Goal: Transaction & Acquisition: Purchase product/service

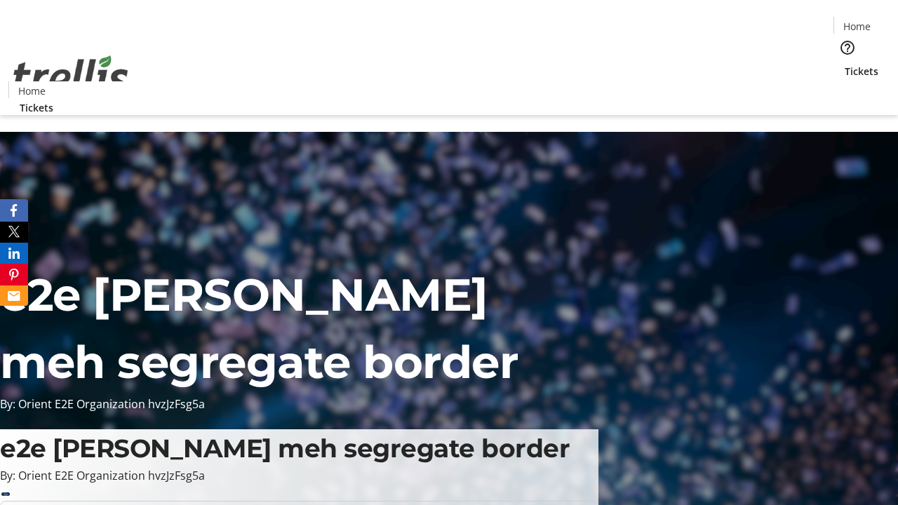
click at [845, 64] on span "Tickets" at bounding box center [862, 71] width 34 height 15
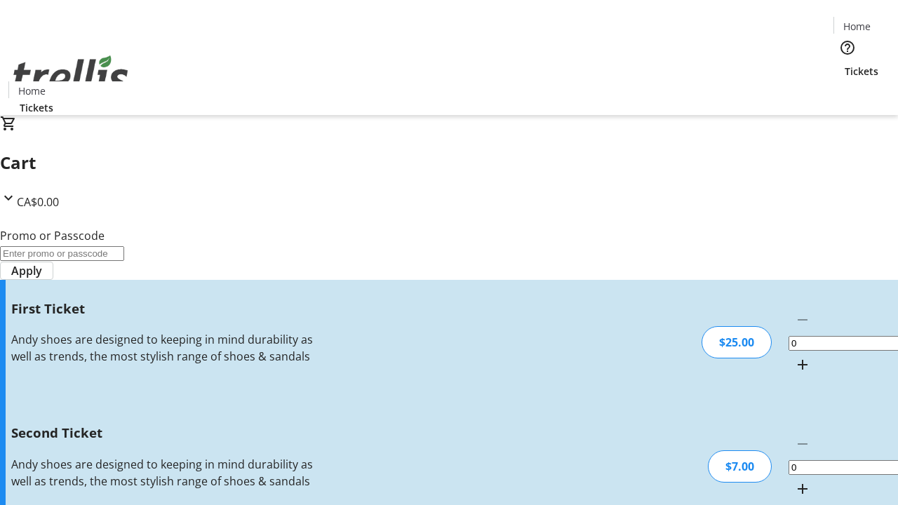
click at [794, 356] on mat-icon "Increment by one" at bounding box center [802, 364] width 17 height 17
type input "1"
click at [794, 480] on mat-icon "Increment by one" at bounding box center [802, 488] width 17 height 17
type input "2"
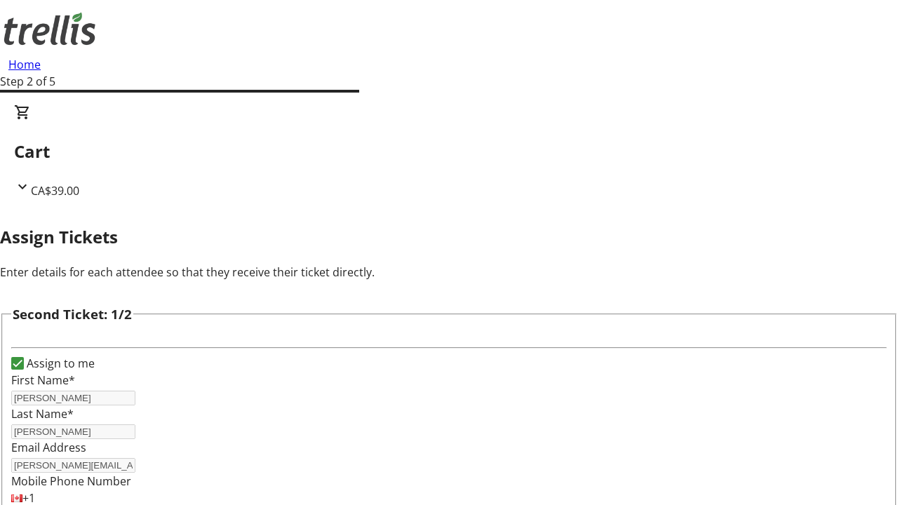
type input "[PERSON_NAME]"
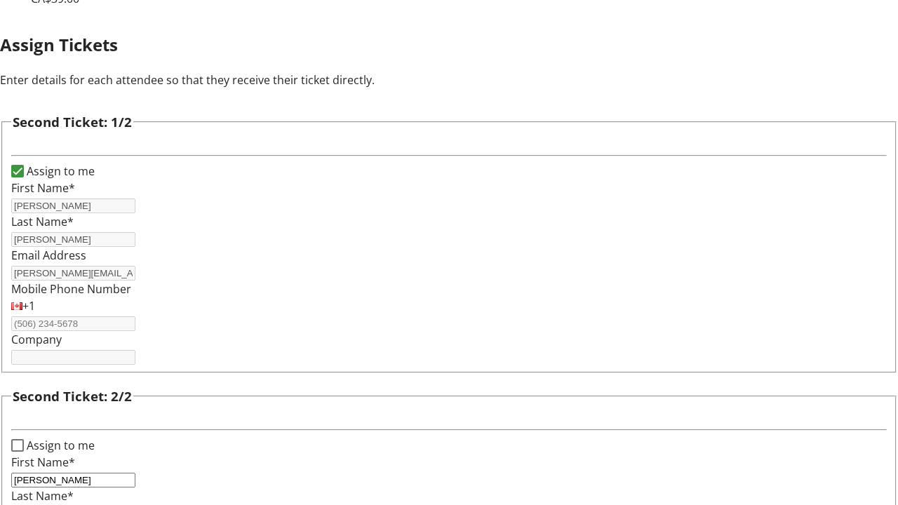
type input "[PERSON_NAME]"
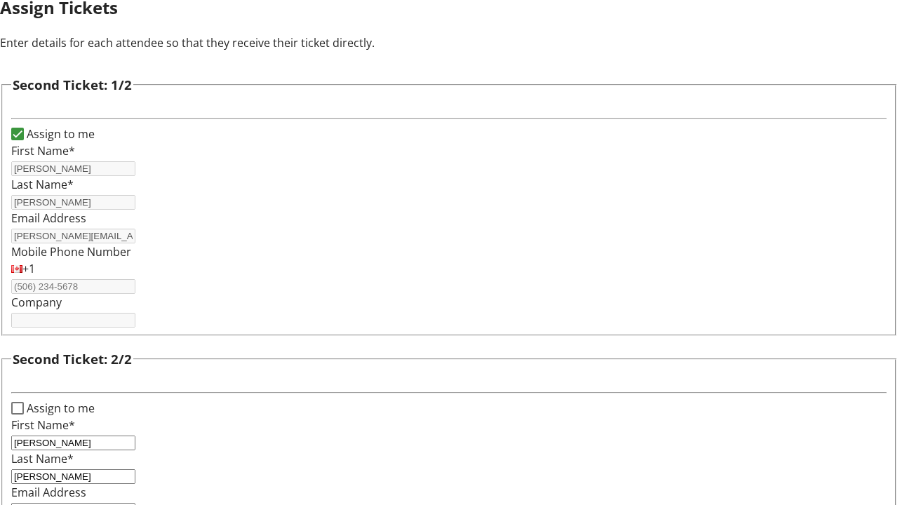
type input "[PERSON_NAME][EMAIL_ADDRESS][DOMAIN_NAME]"
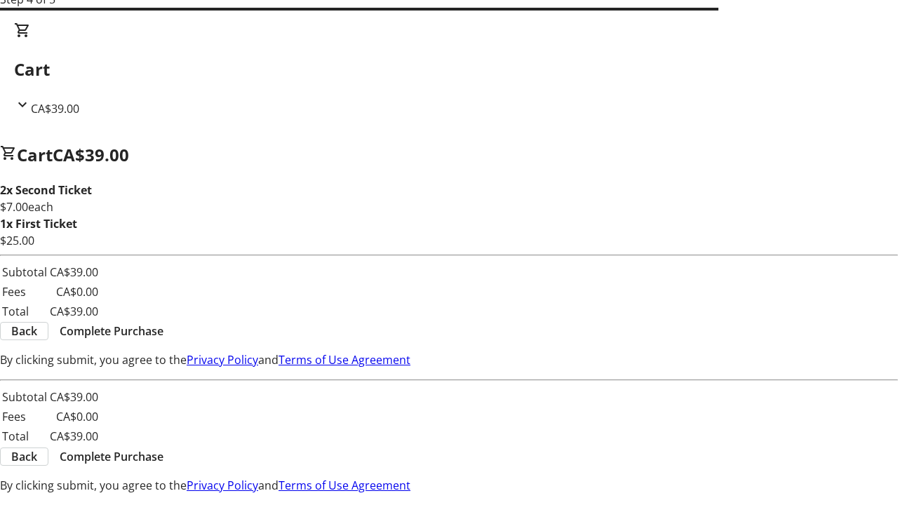
scroll to position [0, 0]
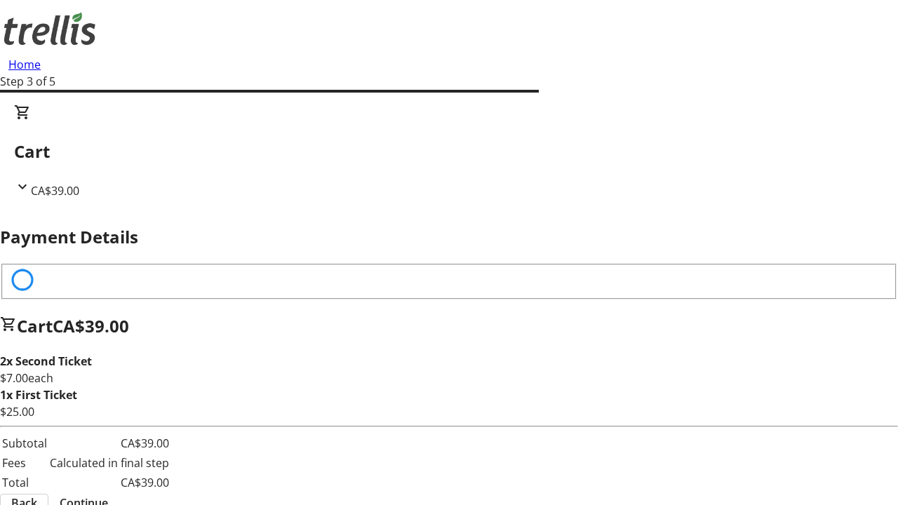
click at [37, 495] on span "Back" at bounding box center [24, 503] width 26 height 17
